Goal: Task Accomplishment & Management: Use online tool/utility

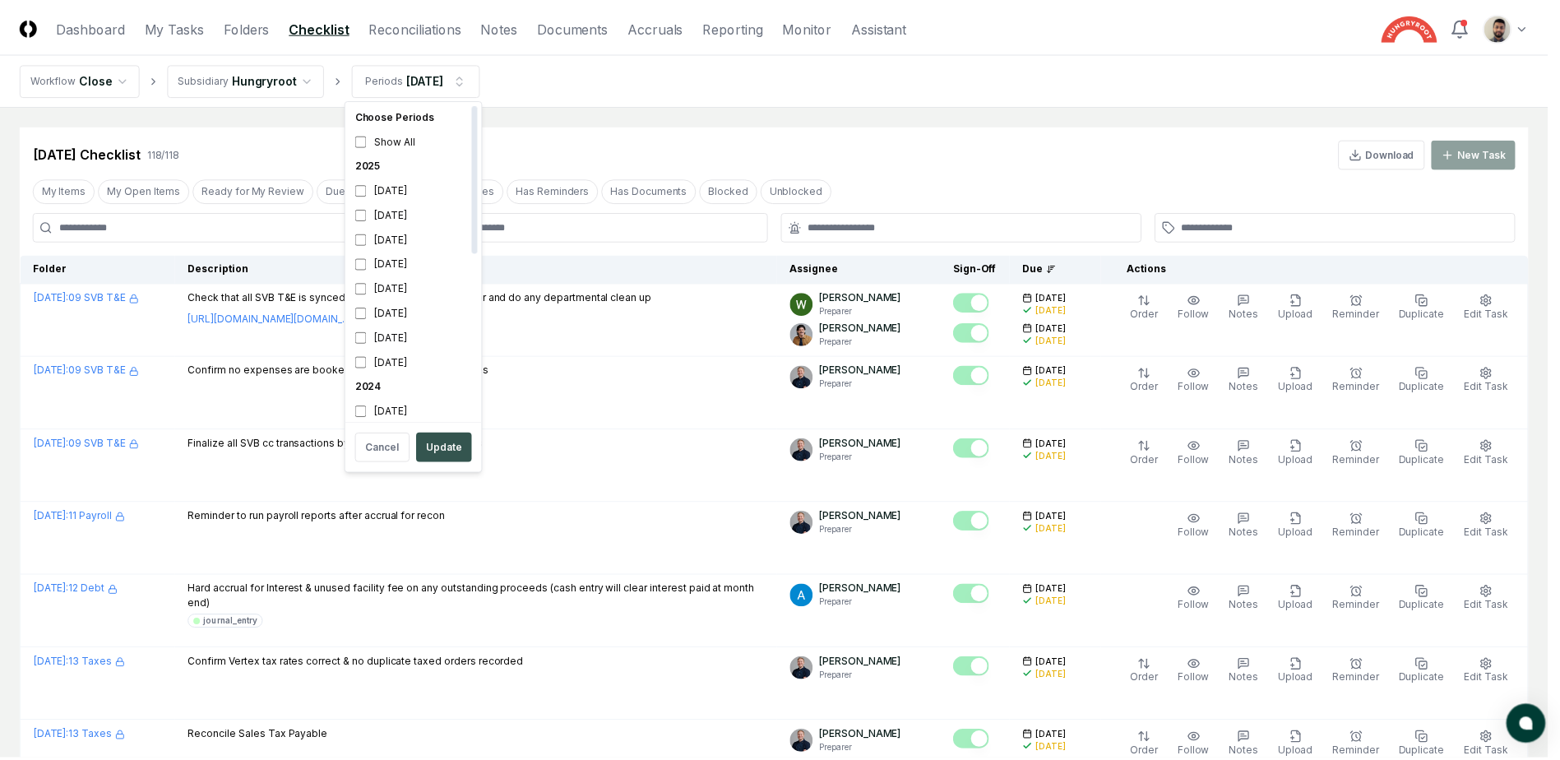
scroll to position [5, 0]
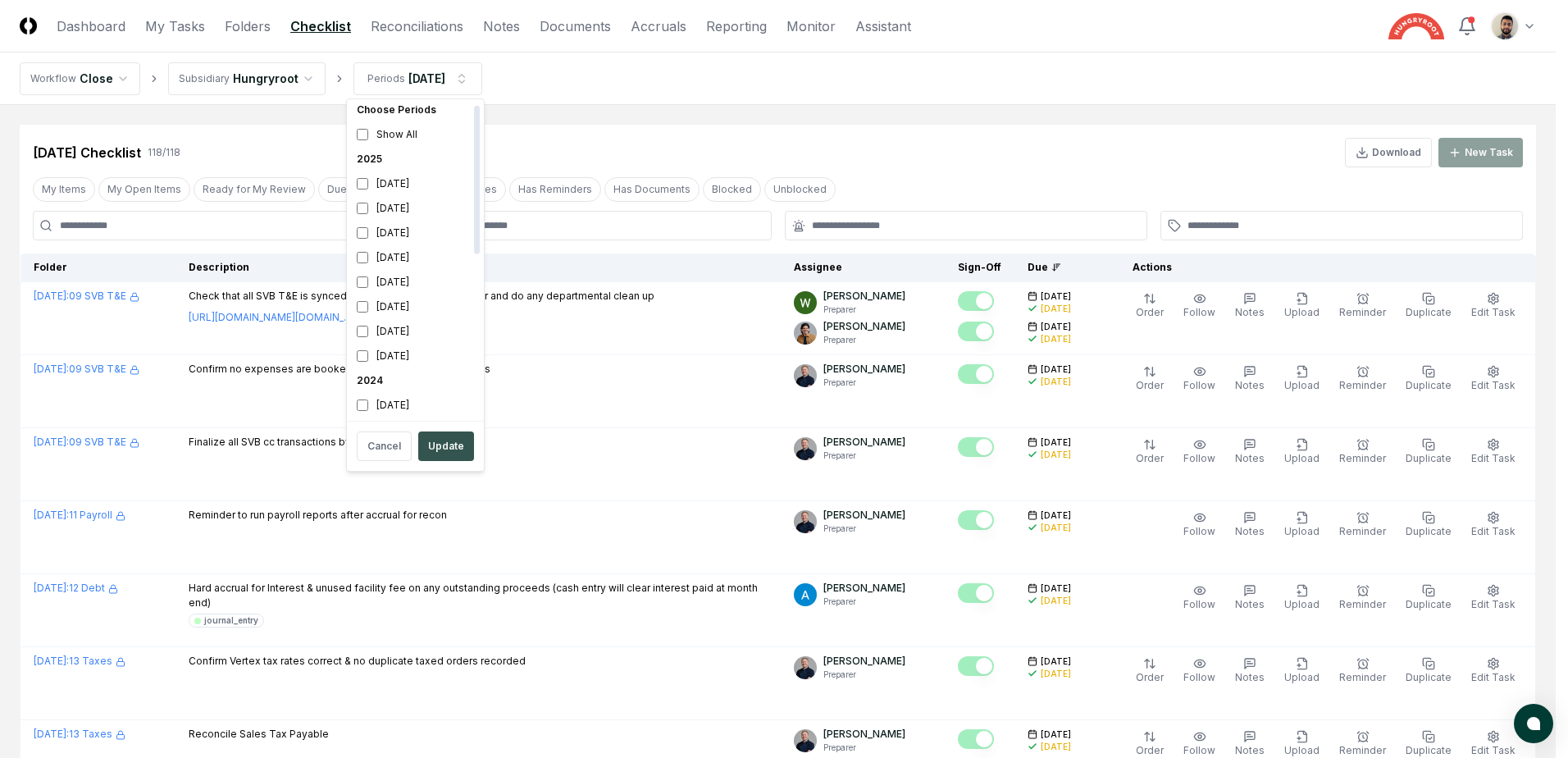
click at [444, 439] on button "Update" at bounding box center [446, 447] width 56 height 30
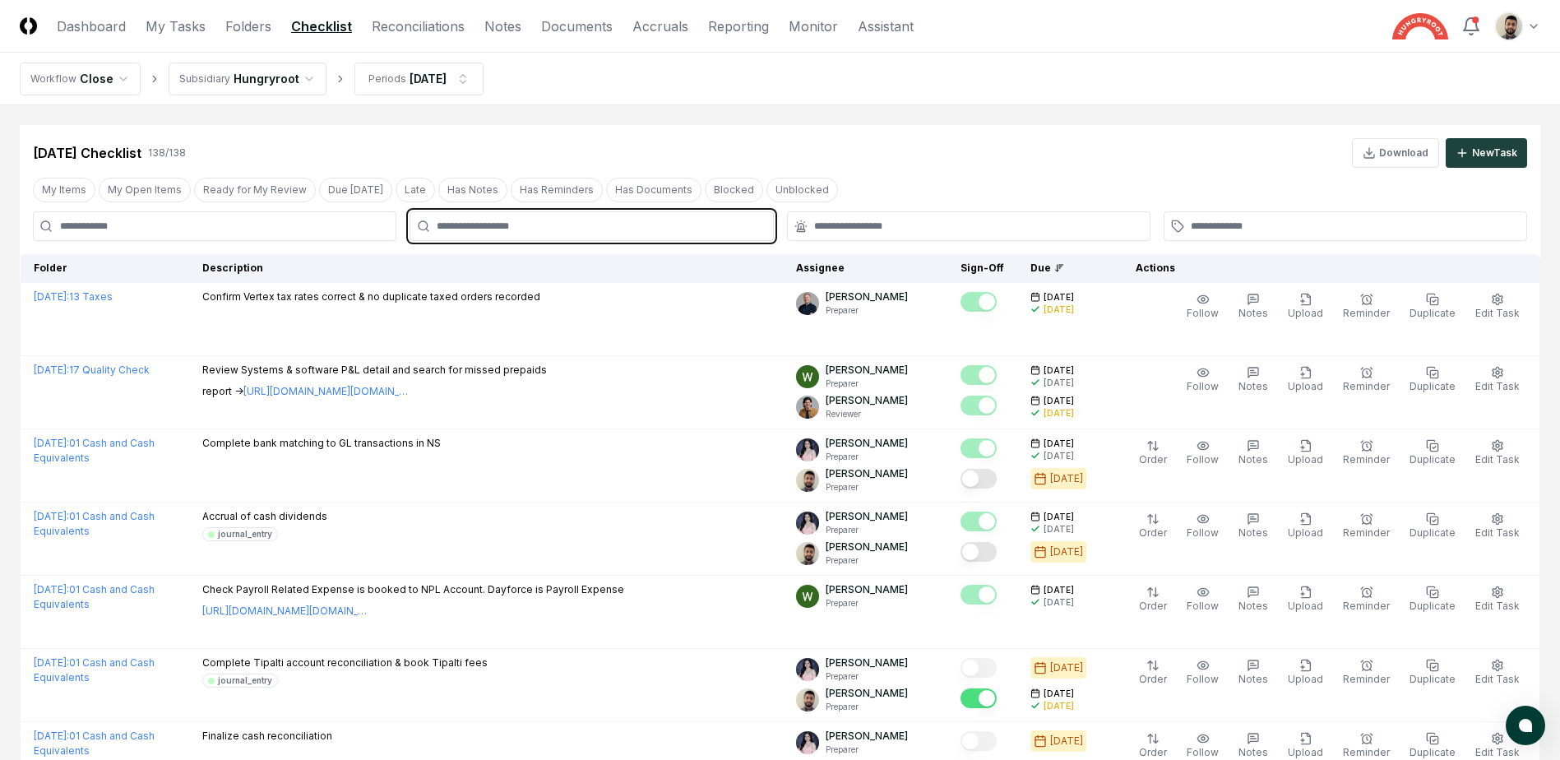
click at [530, 225] on input "text" at bounding box center [600, 226] width 326 height 15
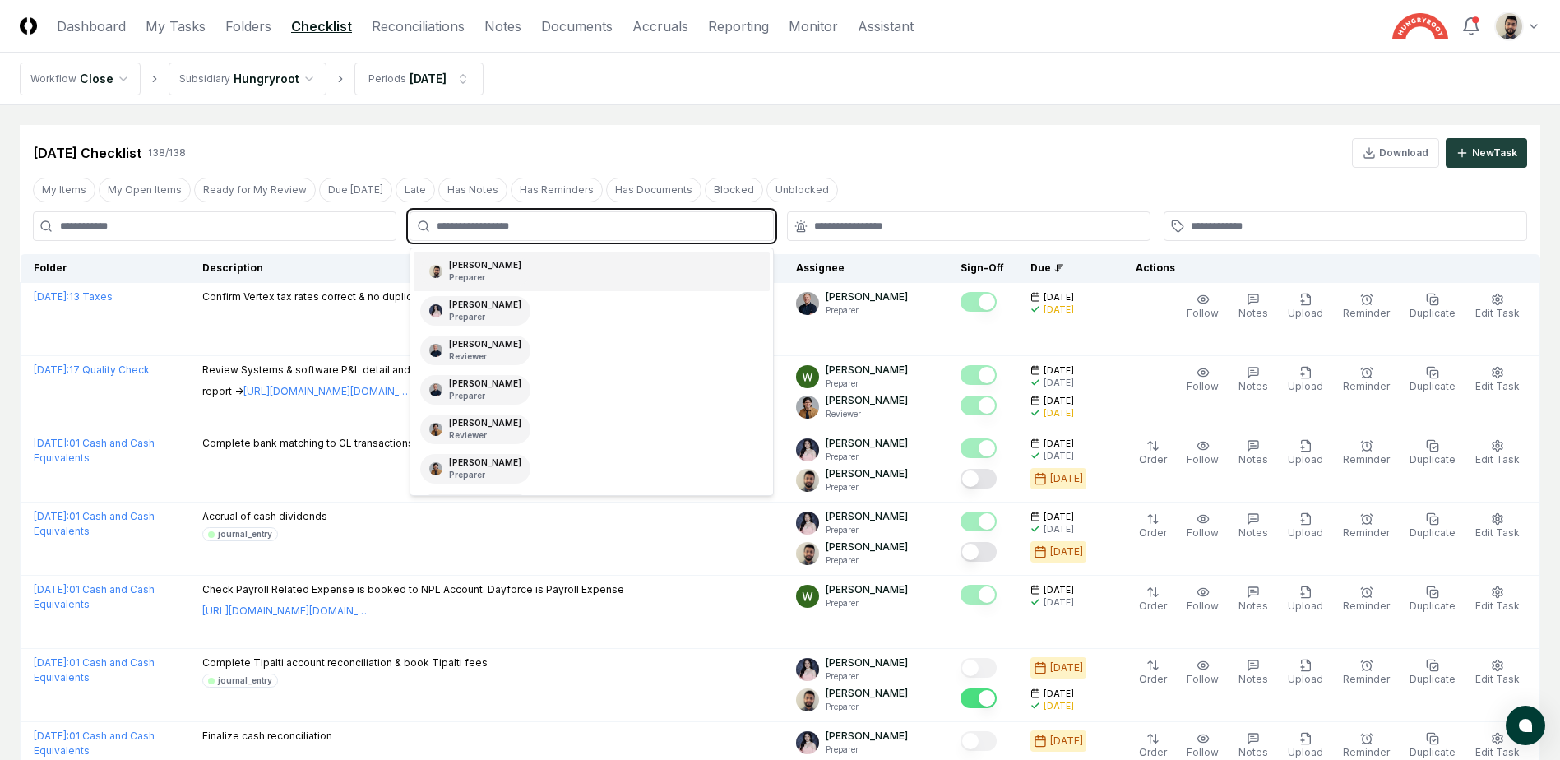
click at [517, 273] on div "[PERSON_NAME] Preparer" at bounding box center [591, 271] width 355 height 39
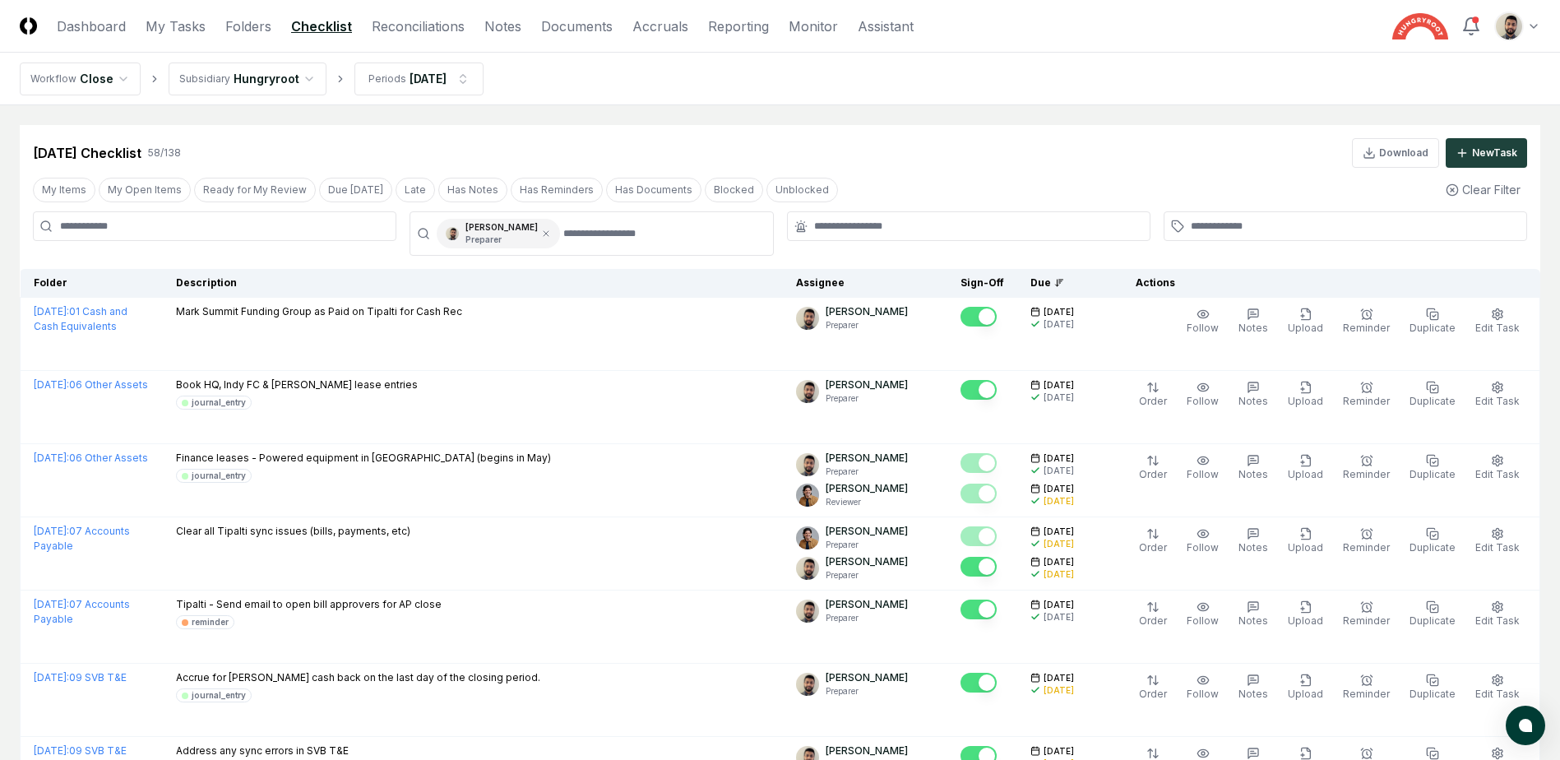
click at [756, 153] on div "[DATE] Checklist 58 / 138 Download New Task" at bounding box center [780, 153] width 1494 height 30
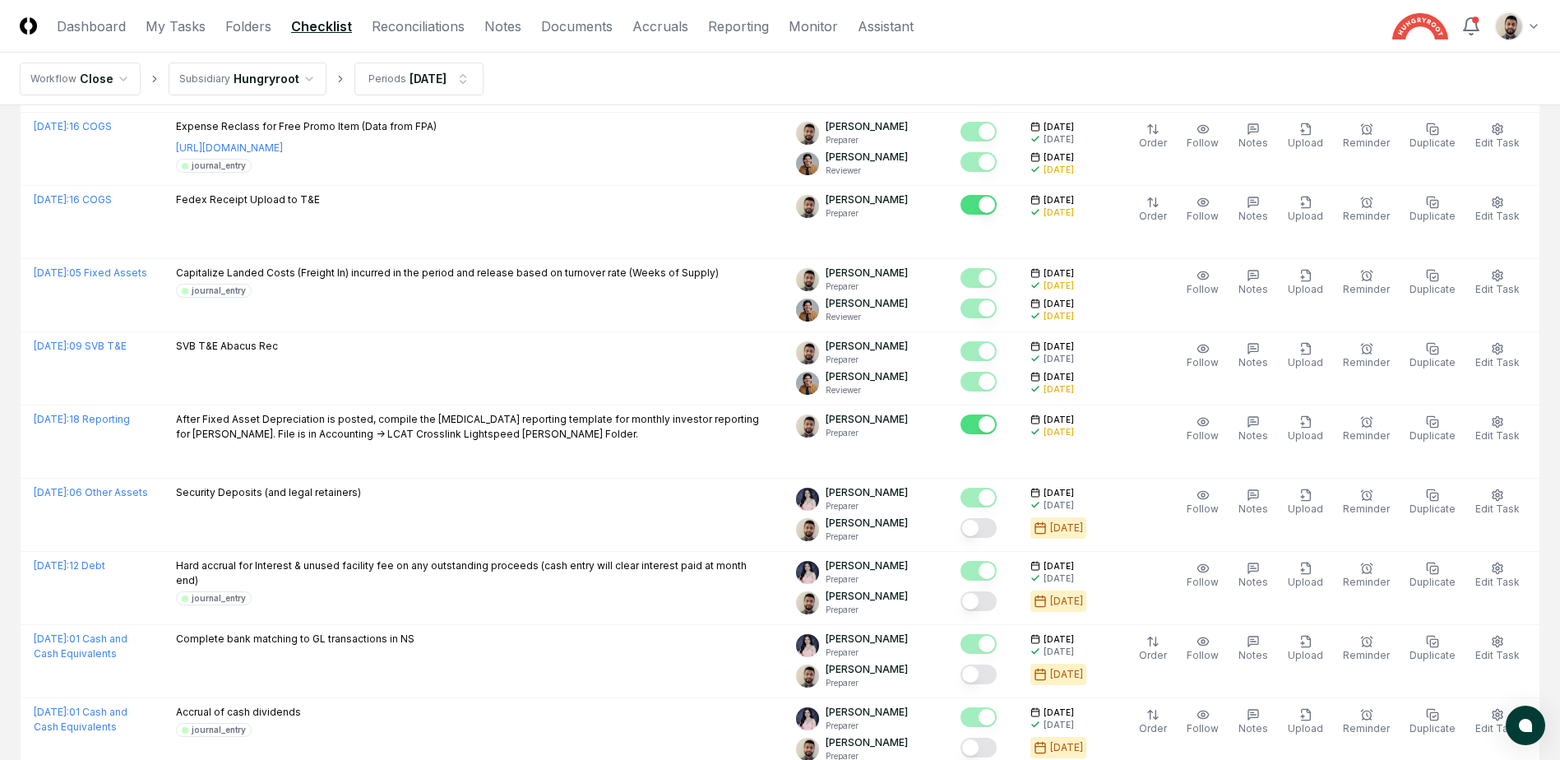
scroll to position [2139, 0]
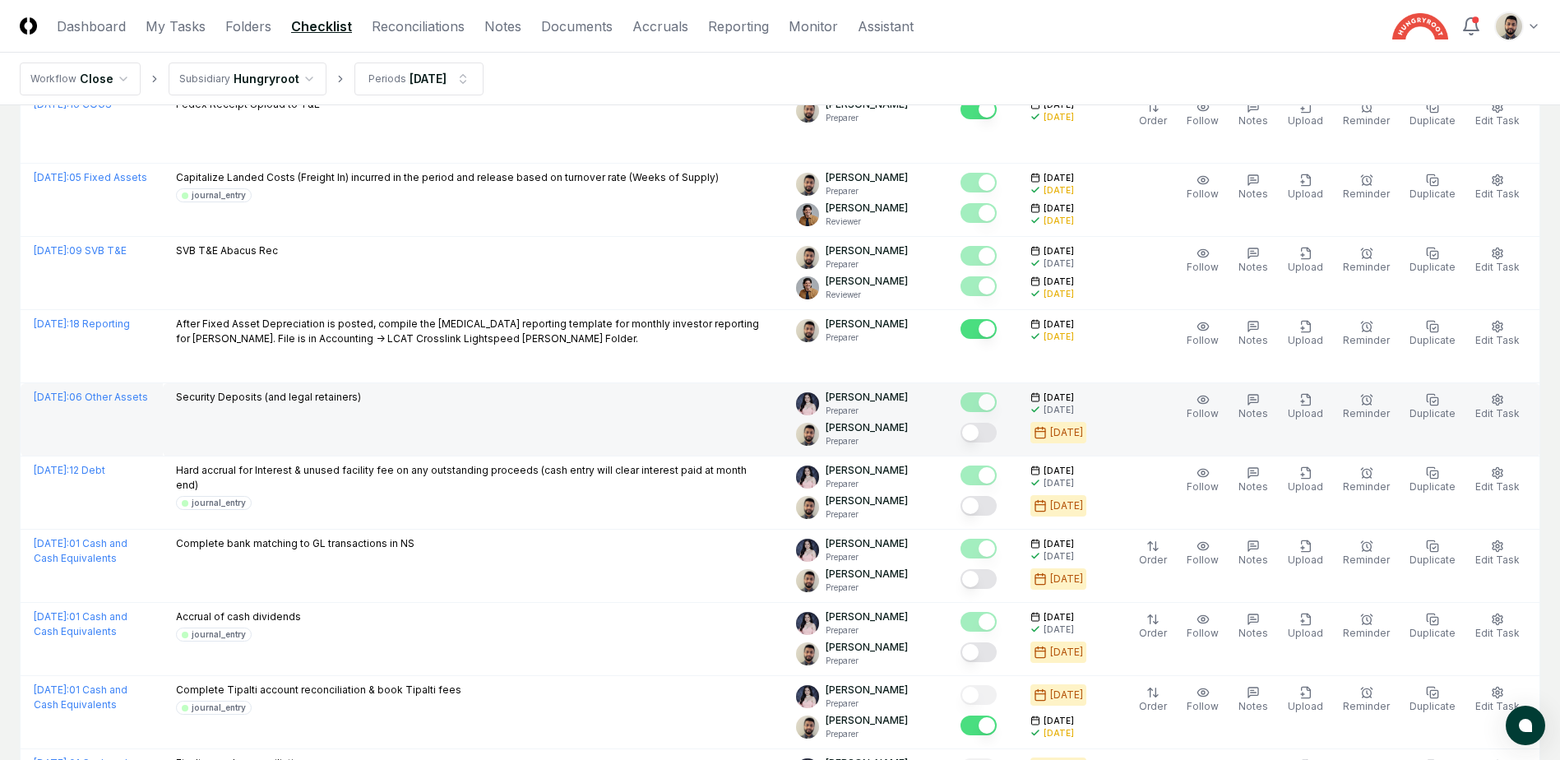
click at [997, 429] on button "Mark complete" at bounding box center [979, 433] width 36 height 20
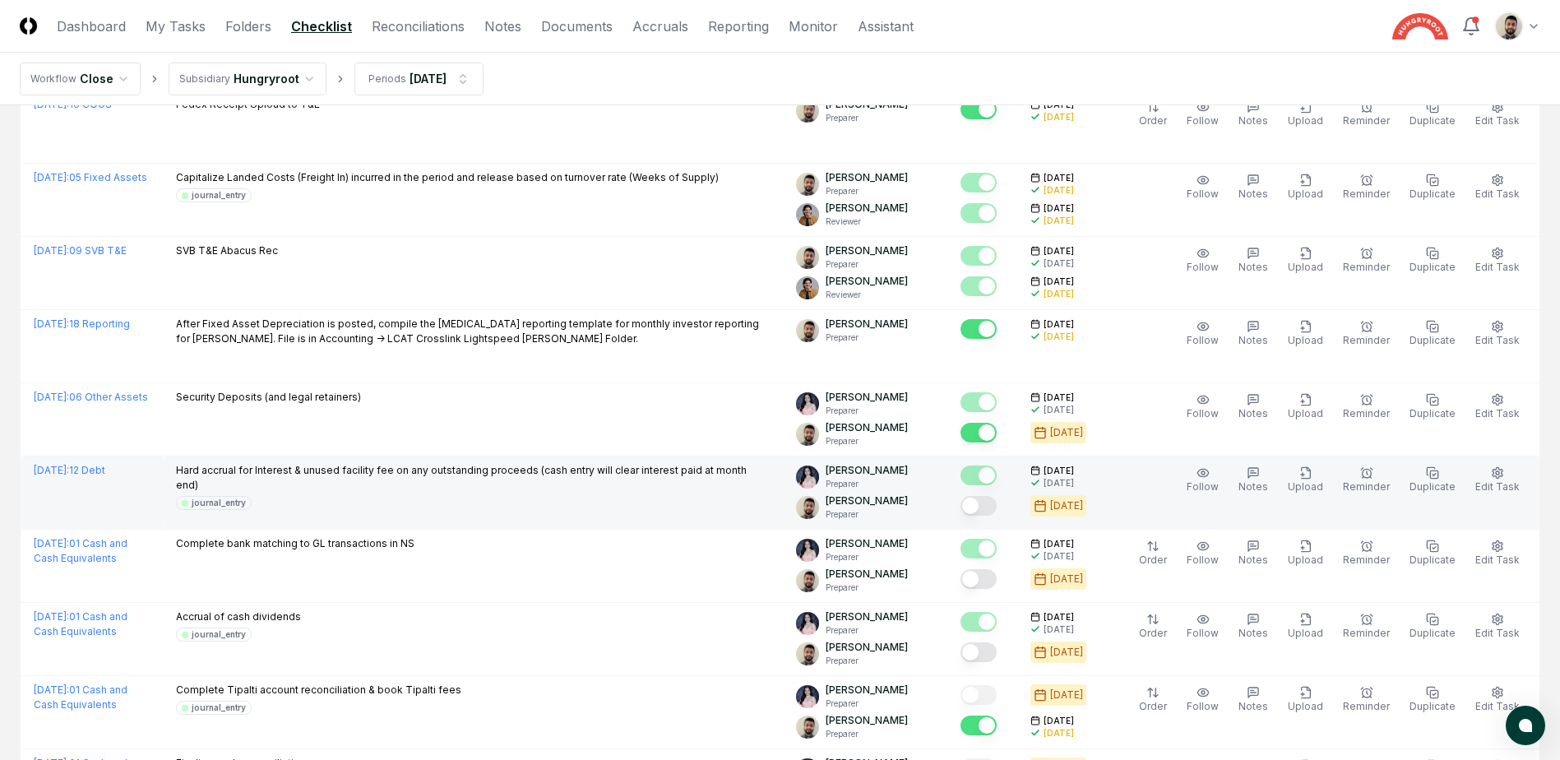
click at [997, 510] on button "Mark complete" at bounding box center [979, 506] width 36 height 20
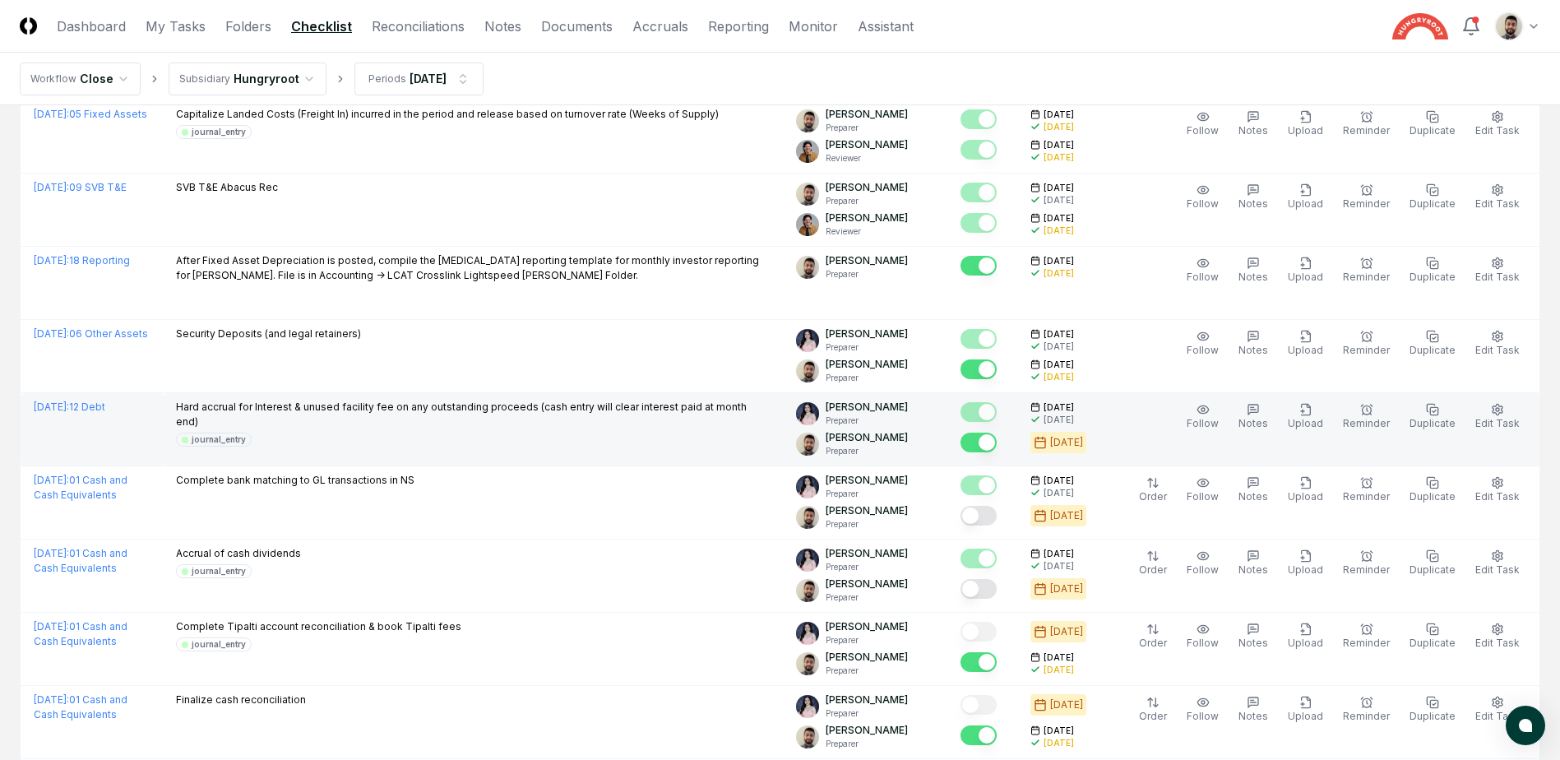
scroll to position [2221, 0]
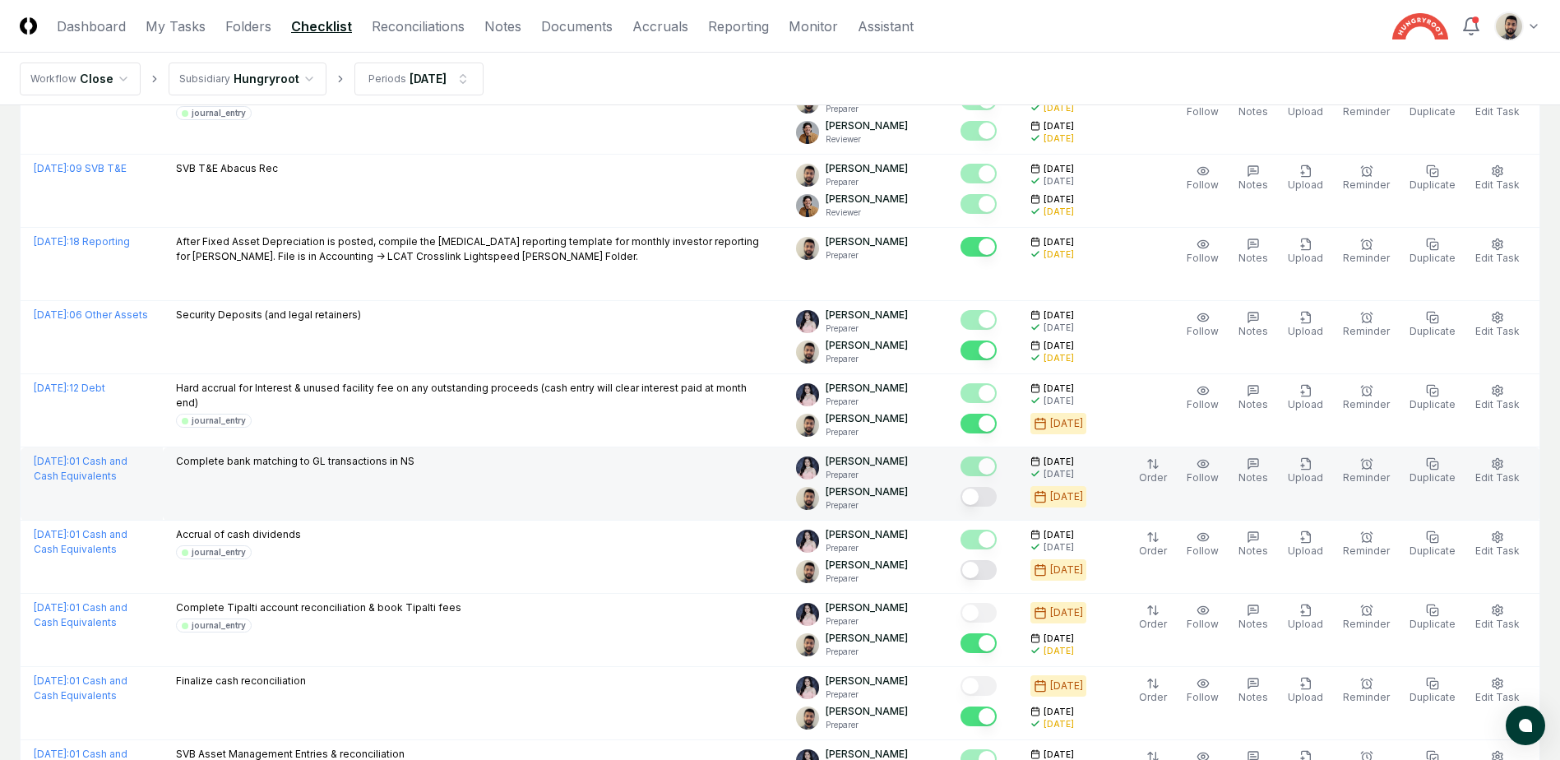
click at [996, 495] on button "Mark complete" at bounding box center [979, 497] width 36 height 20
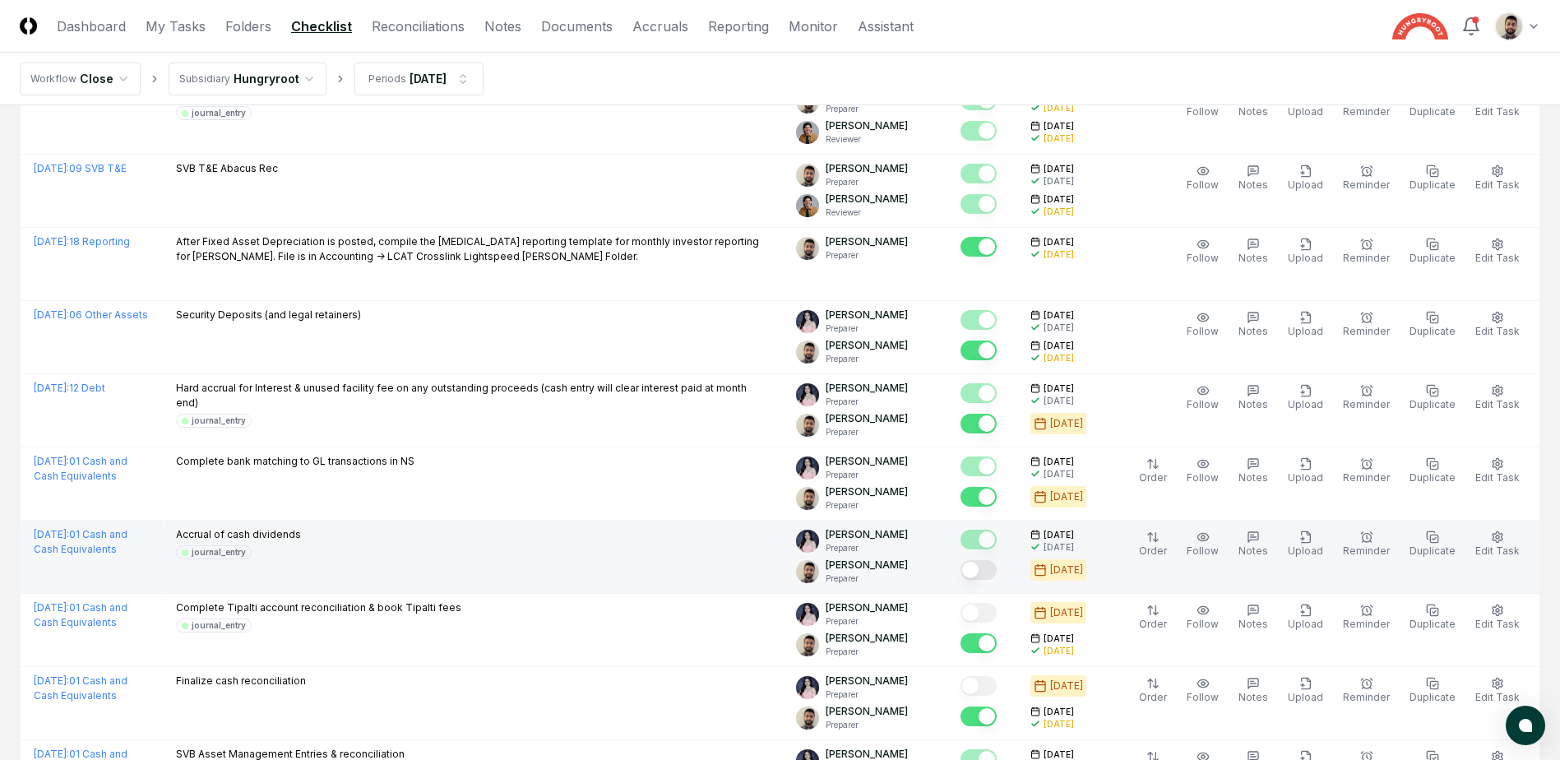
click at [997, 569] on button "Mark complete" at bounding box center [979, 570] width 36 height 20
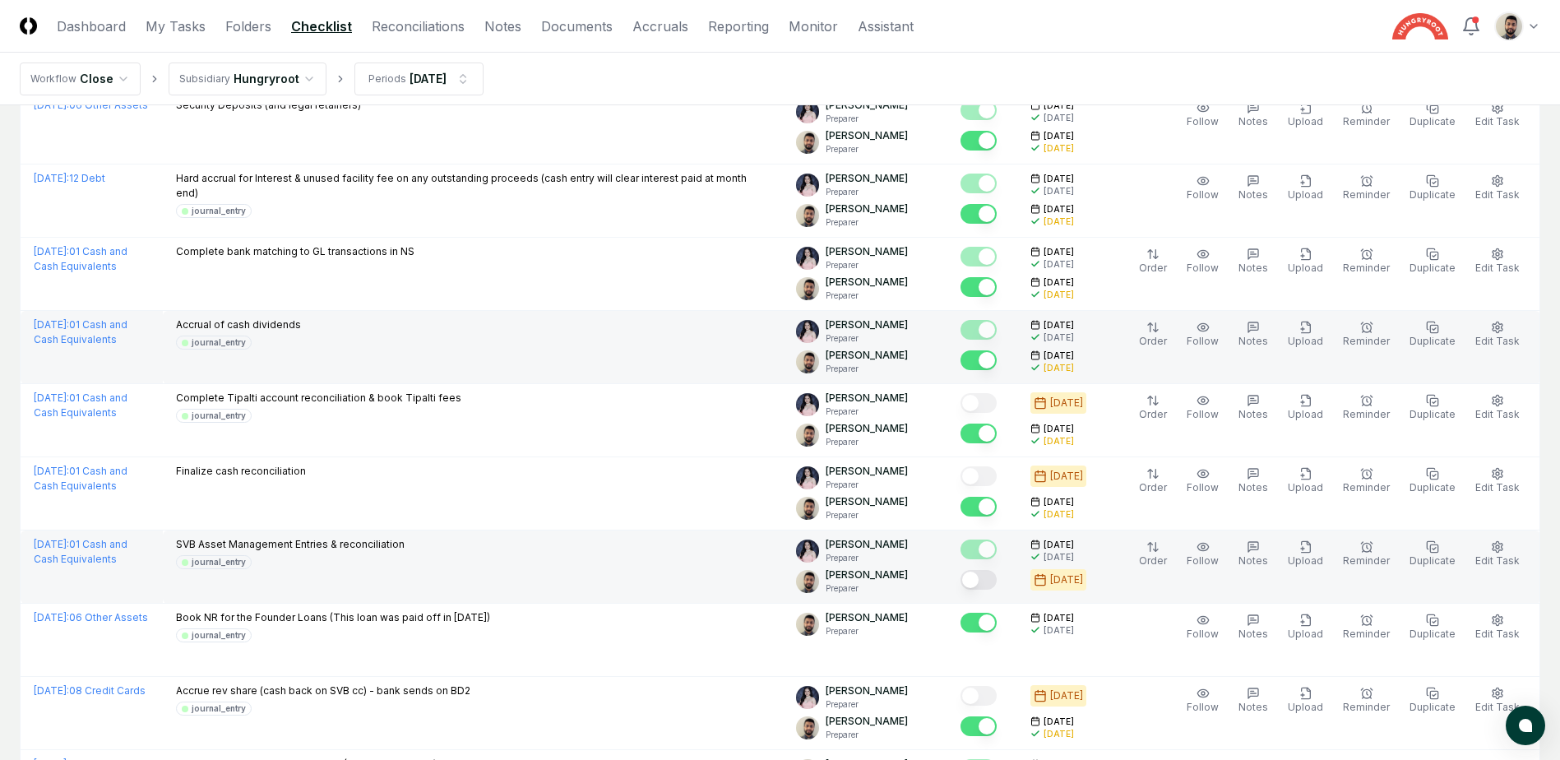
scroll to position [2468, 0]
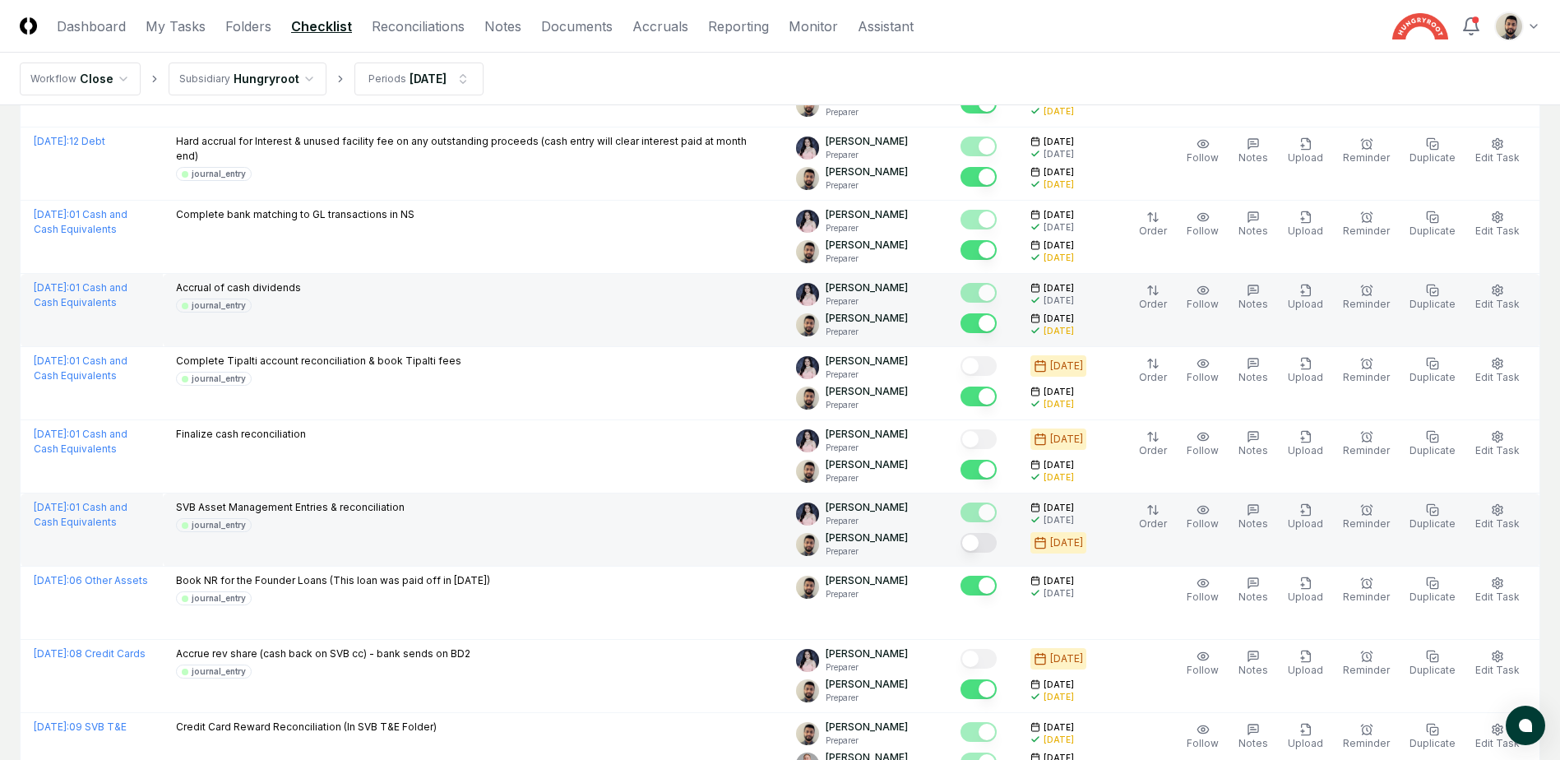
click at [997, 544] on button "Mark complete" at bounding box center [979, 543] width 36 height 20
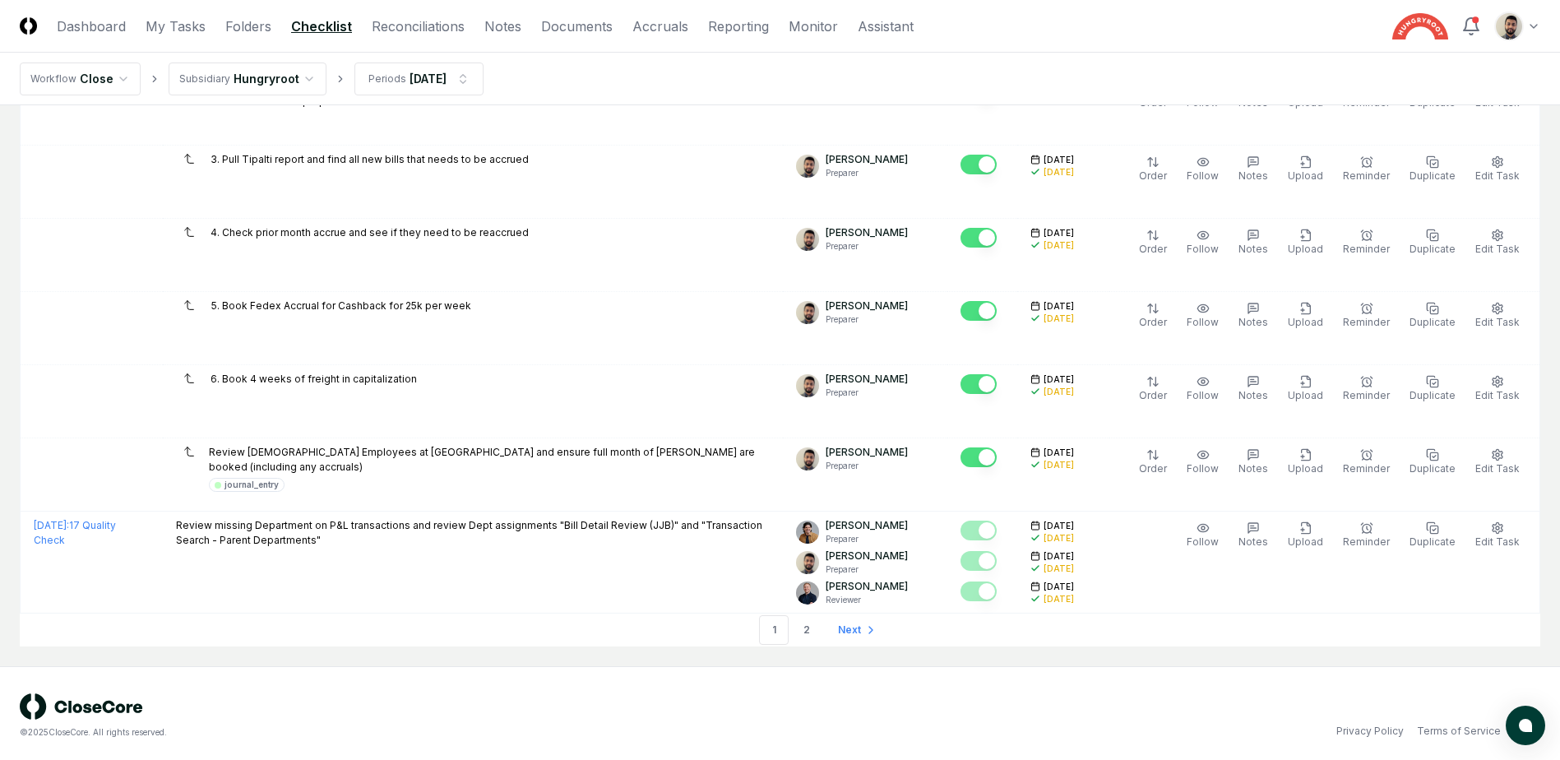
scroll to position [3581, 0]
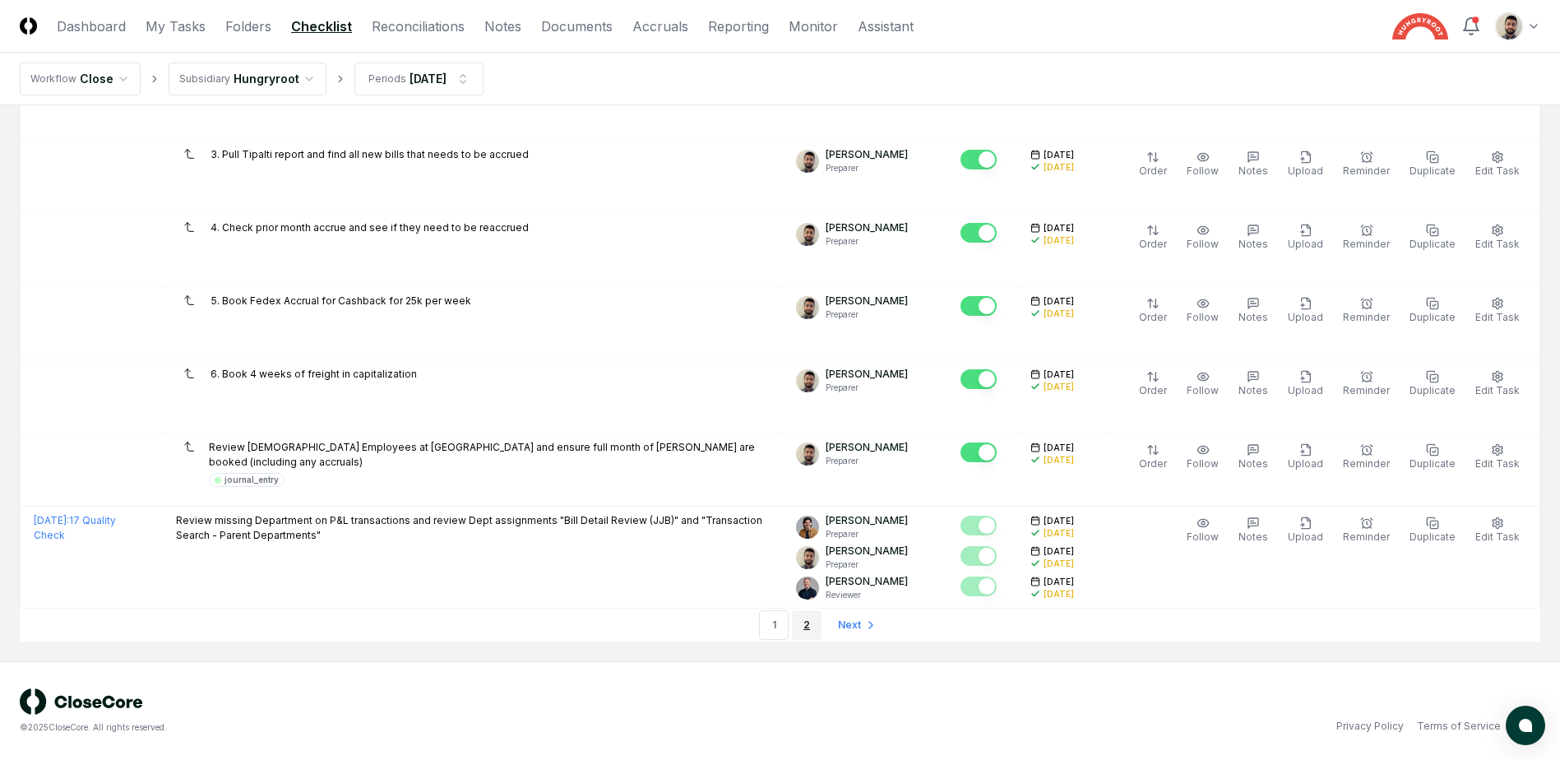
click at [804, 623] on link "2" at bounding box center [807, 625] width 30 height 30
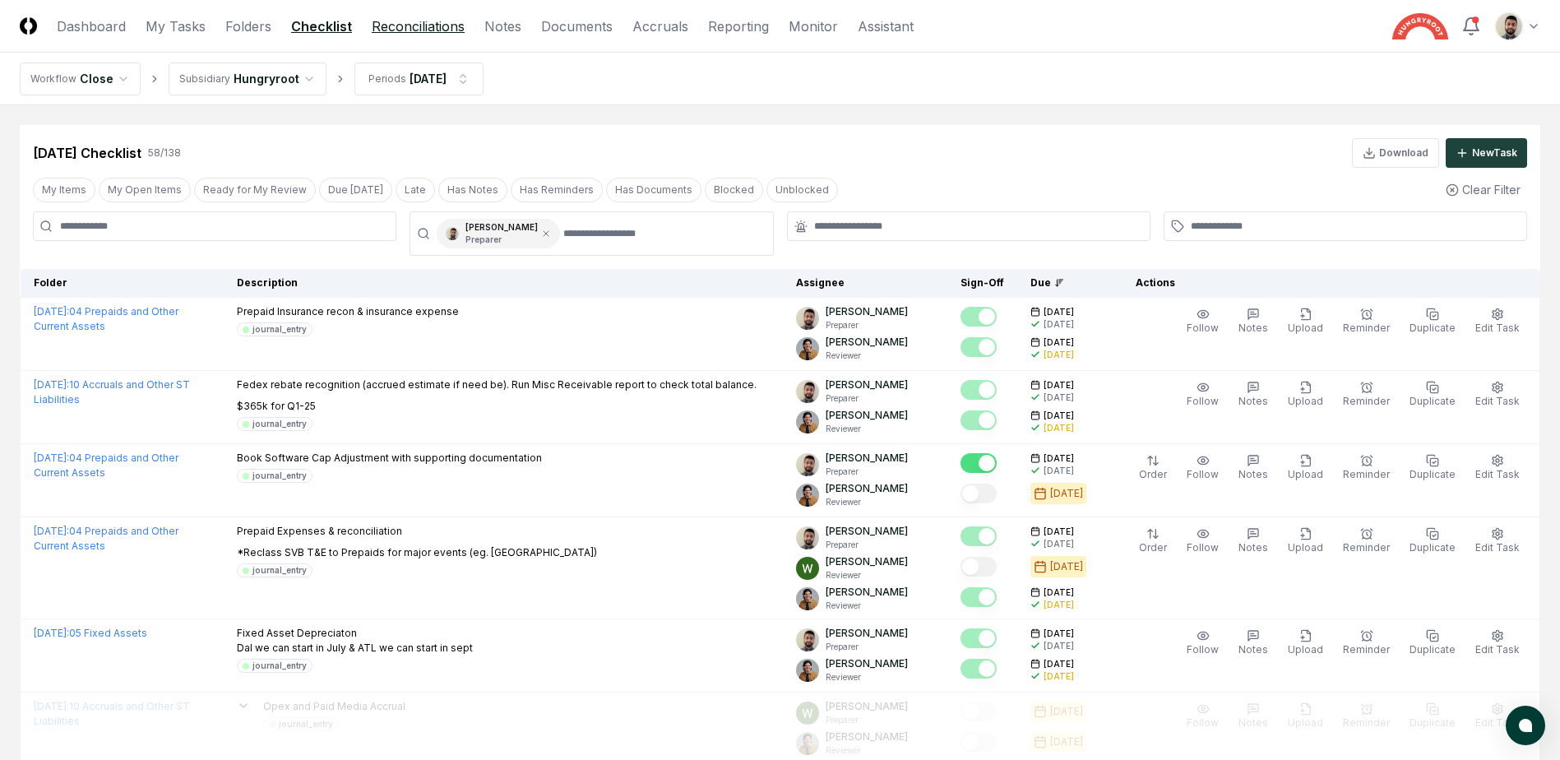
click at [443, 19] on link "Reconciliations" at bounding box center [418, 26] width 93 height 20
click at [431, 25] on link "Reconciliations" at bounding box center [418, 26] width 93 height 20
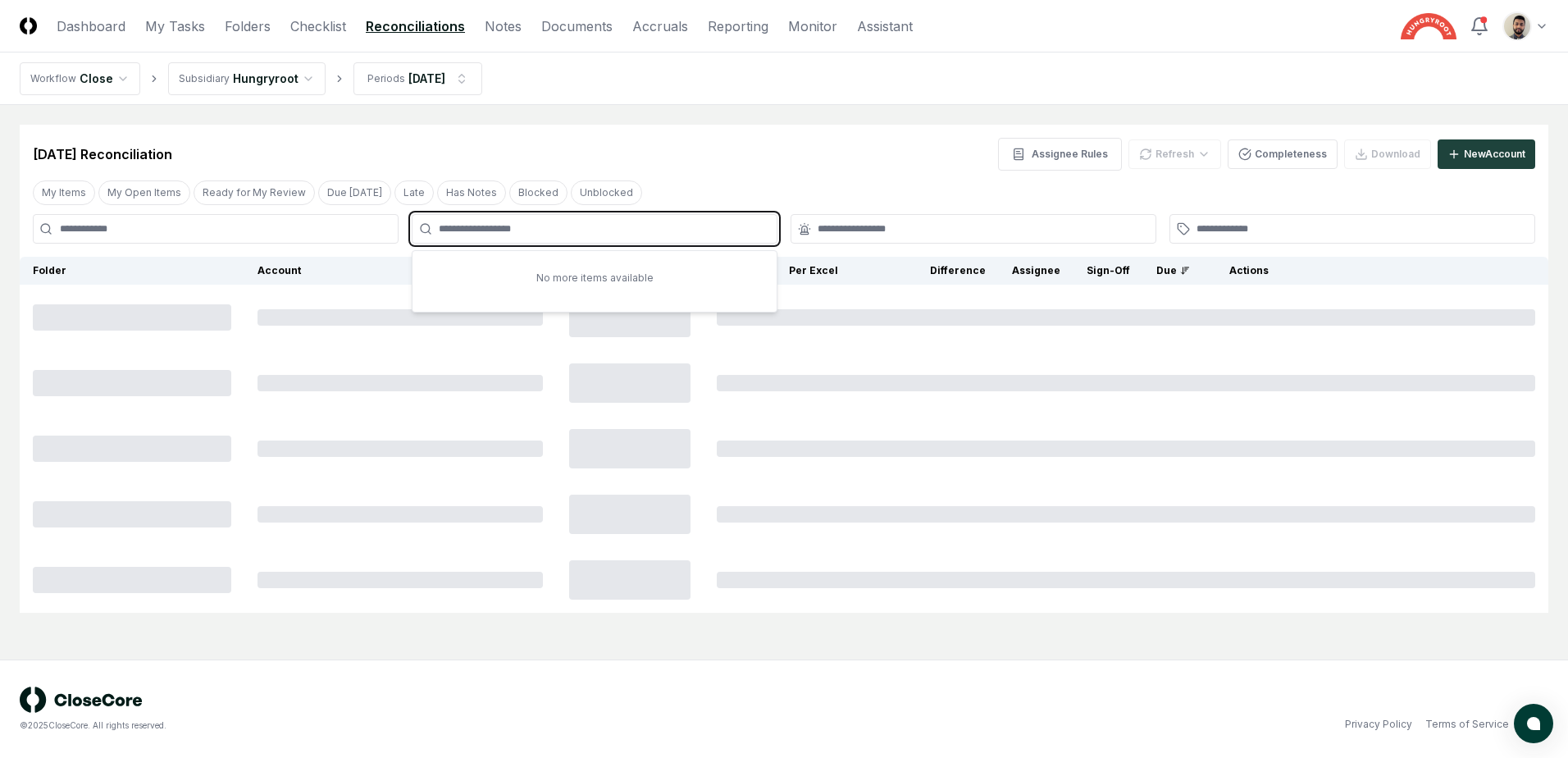
click at [553, 228] on input "text" at bounding box center [602, 228] width 328 height 15
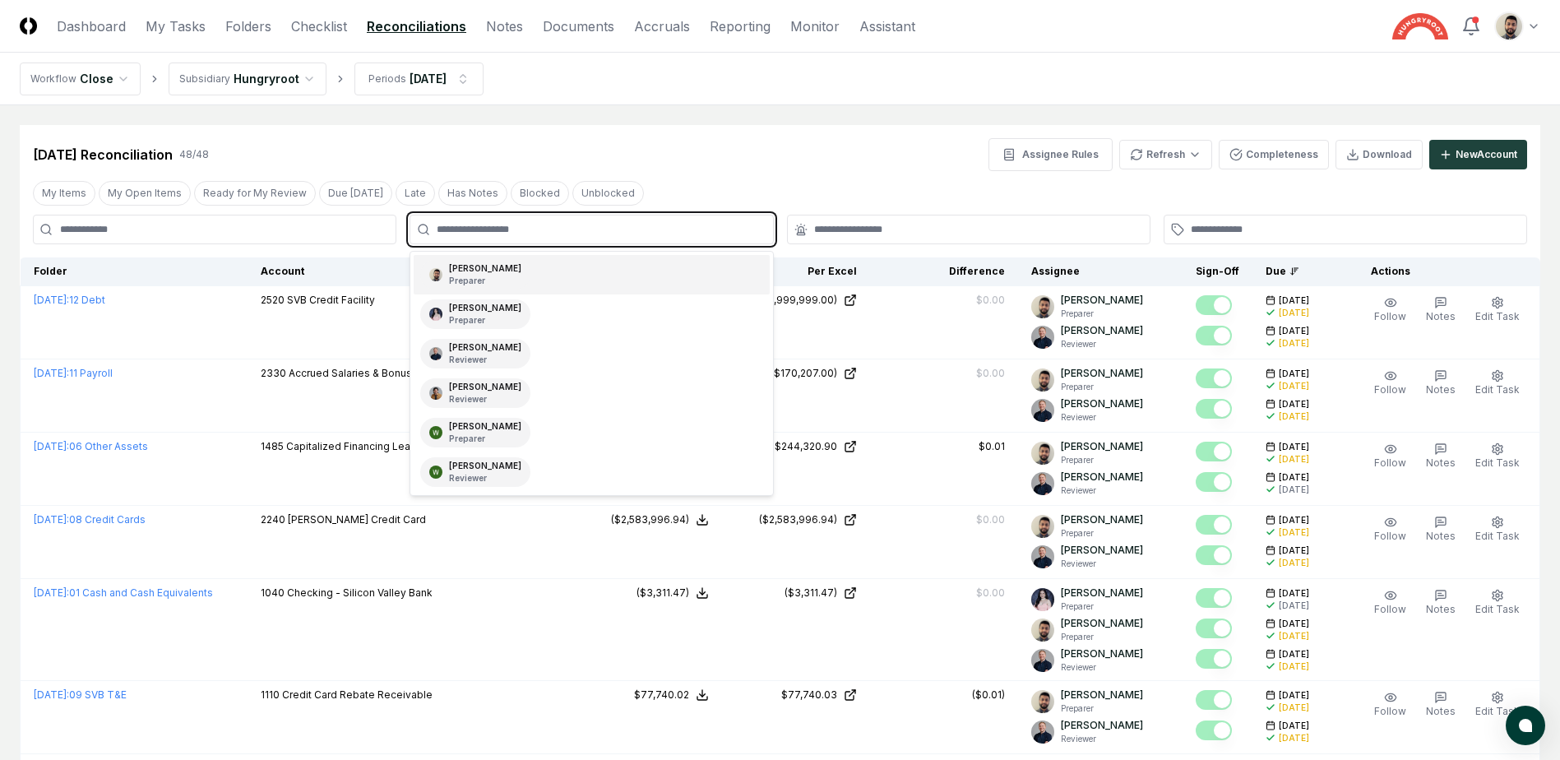
click at [501, 266] on div "[PERSON_NAME] Preparer" at bounding box center [591, 274] width 355 height 39
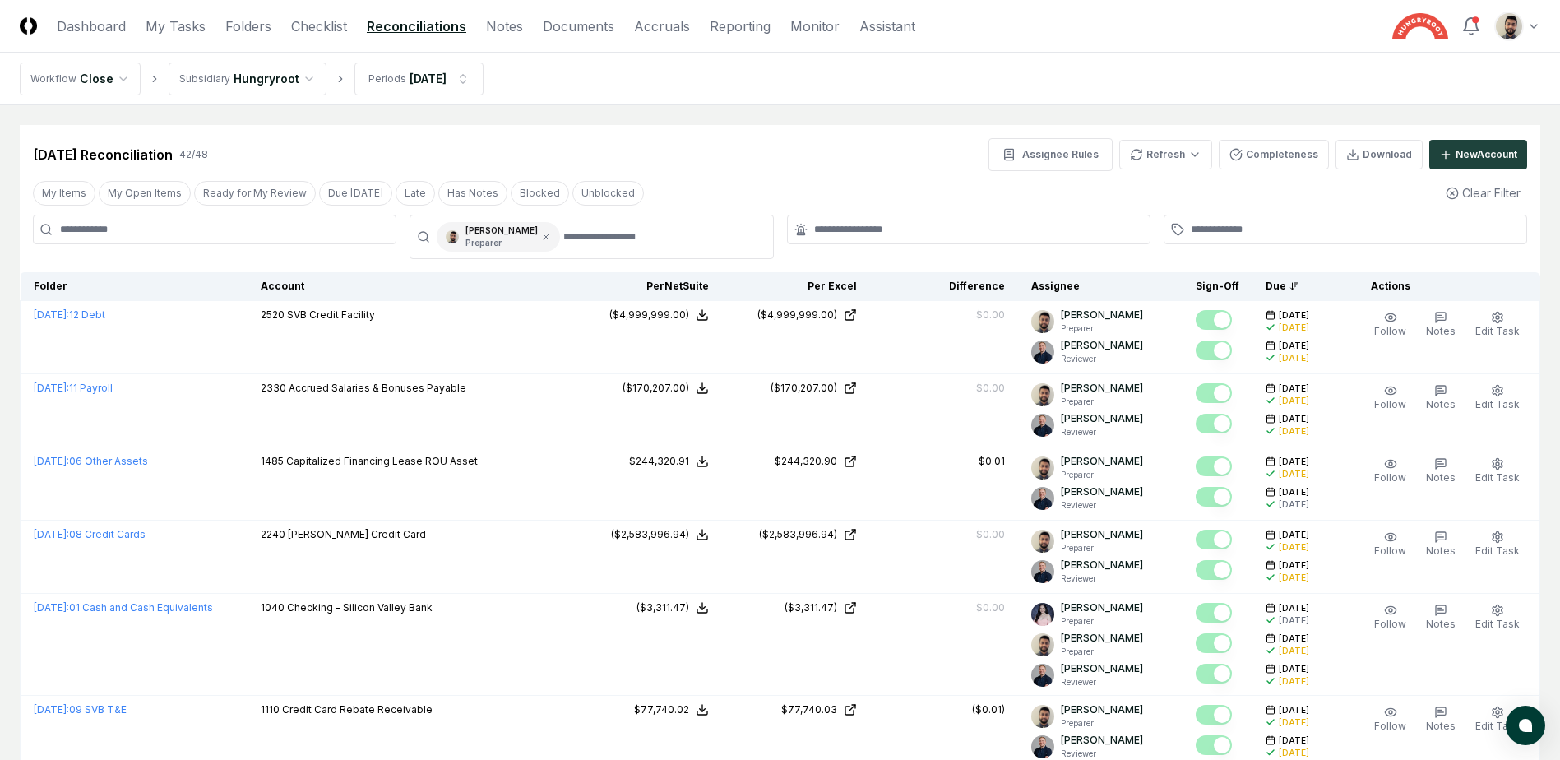
click at [857, 164] on div "[DATE] Reconciliation 42 / 48 Assignee Rules Refresh Completeness Download New …" at bounding box center [780, 154] width 1494 height 33
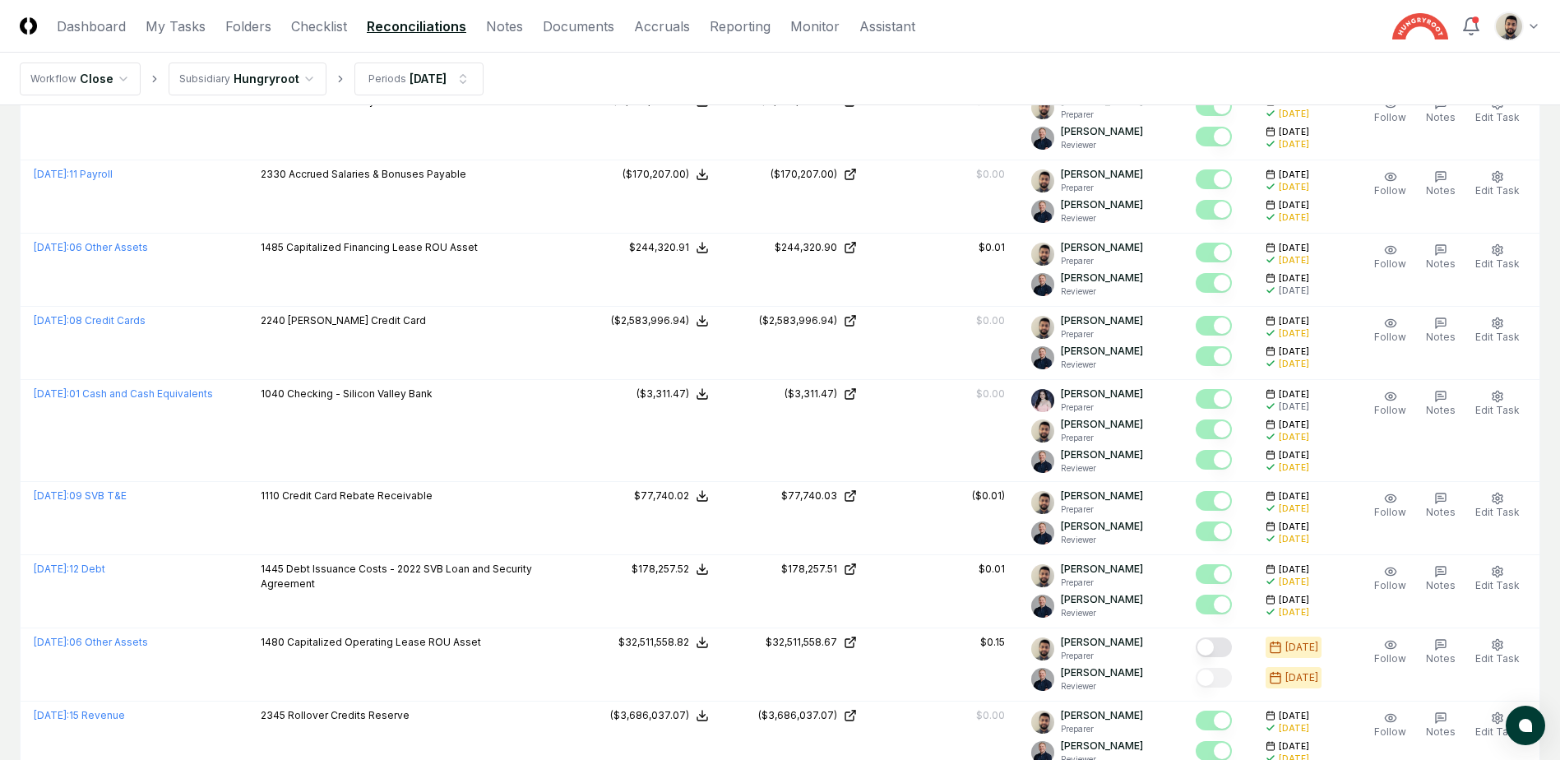
scroll to position [342, 0]
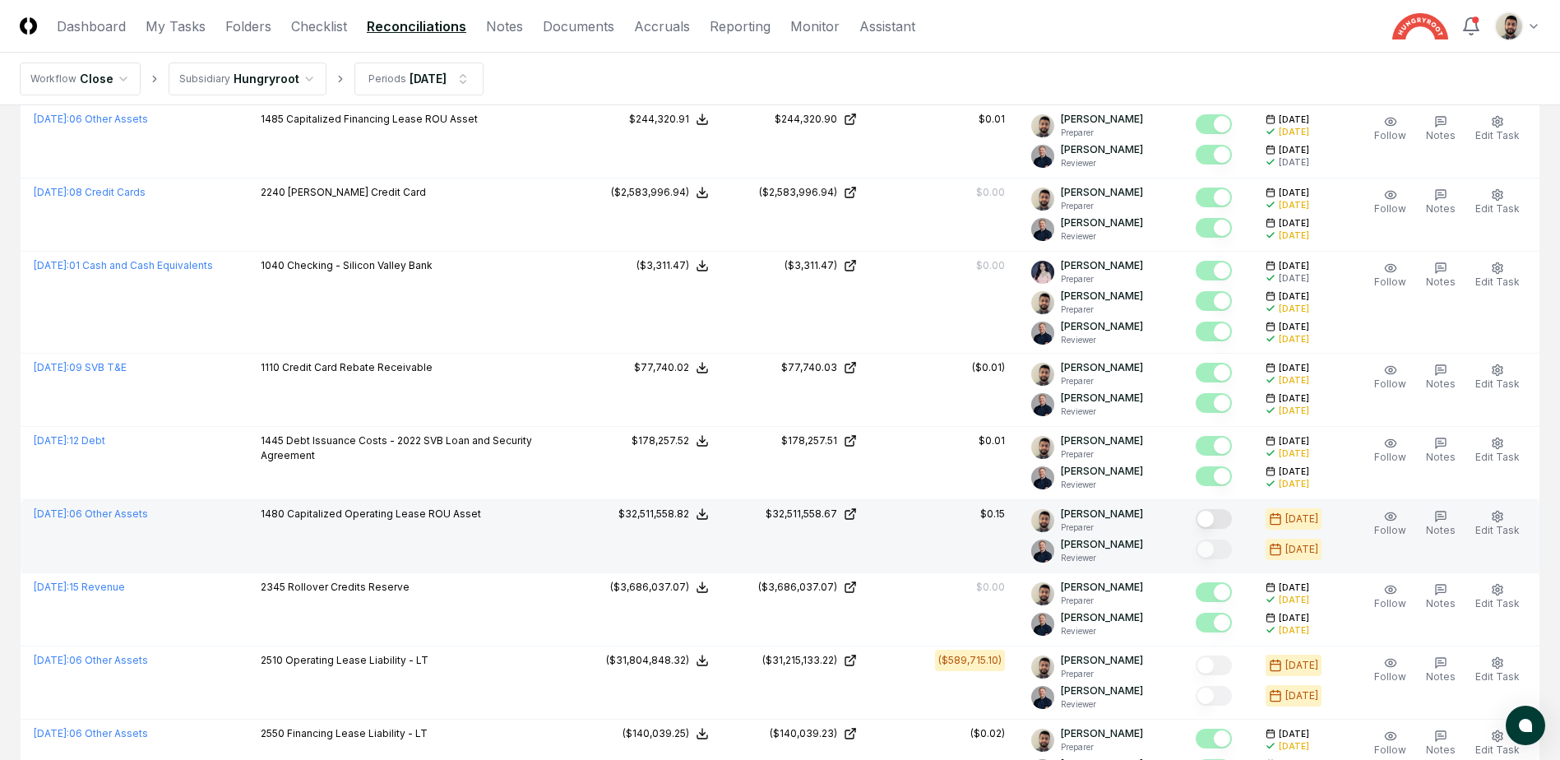
click at [1226, 519] on button "Mark complete" at bounding box center [1214, 519] width 36 height 20
